Goal: Transaction & Acquisition: Book appointment/travel/reservation

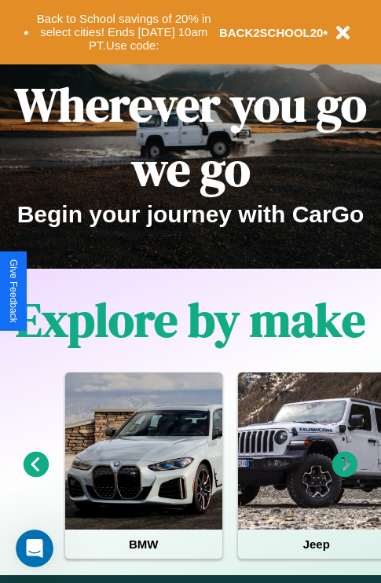
scroll to position [242, 0]
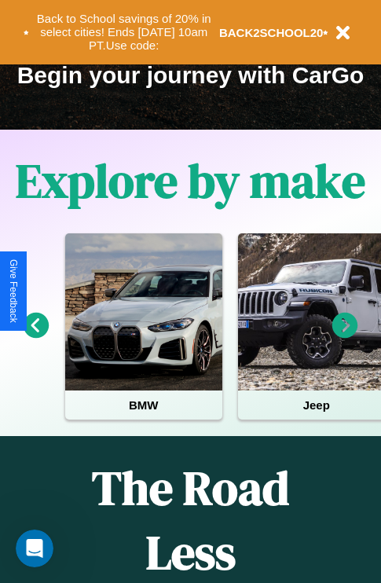
click at [35, 336] on icon at bounding box center [37, 326] width 26 height 26
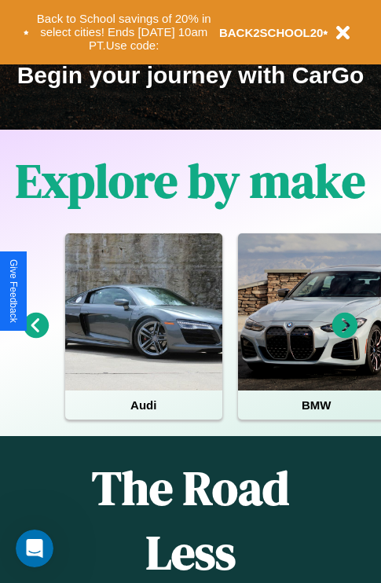
click at [35, 336] on icon at bounding box center [37, 326] width 26 height 26
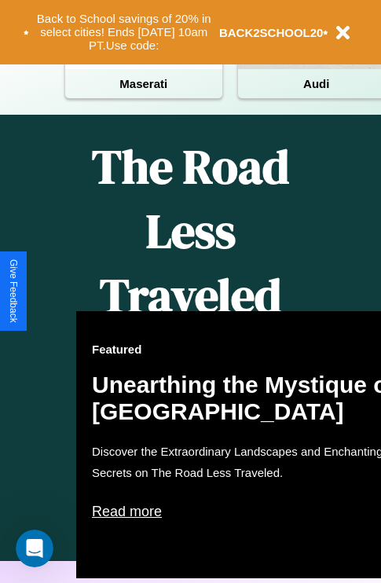
scroll to position [1531, 0]
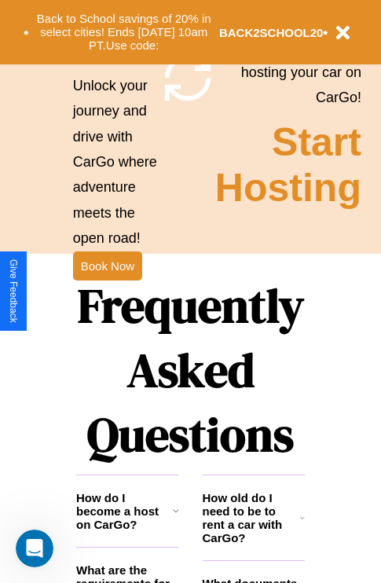
click at [107, 292] on h1 "Frequently Asked Questions" at bounding box center [190, 370] width 229 height 209
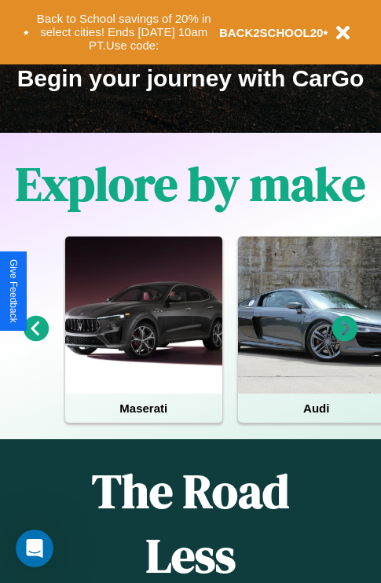
scroll to position [0, 58]
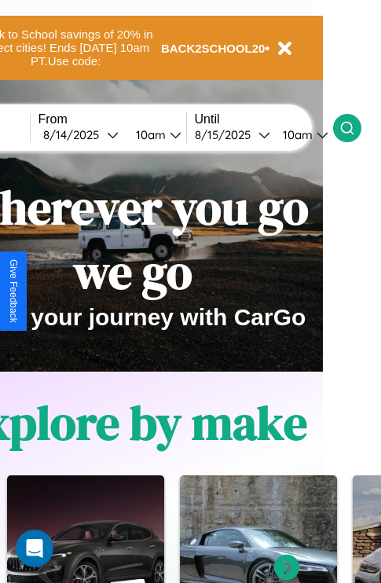
type input "********"
click at [355, 127] on icon at bounding box center [348, 128] width 16 height 16
